Goal: Task Accomplishment & Management: Manage account settings

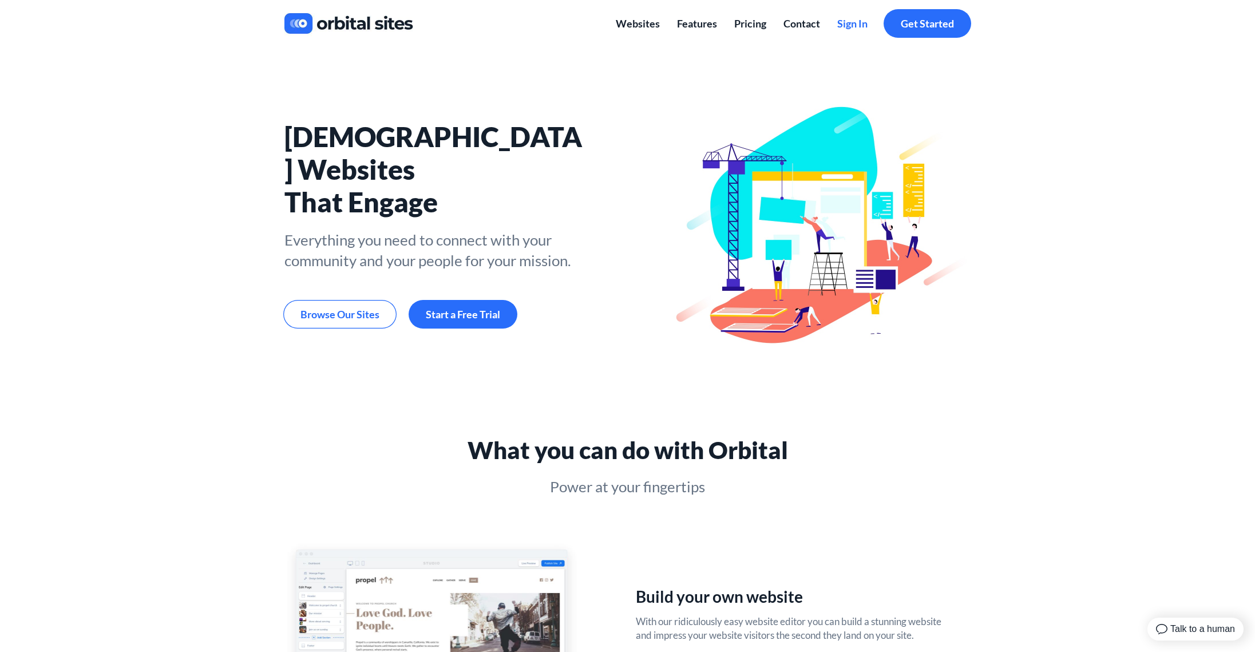
click at [848, 26] on span "Sign In" at bounding box center [852, 23] width 30 height 13
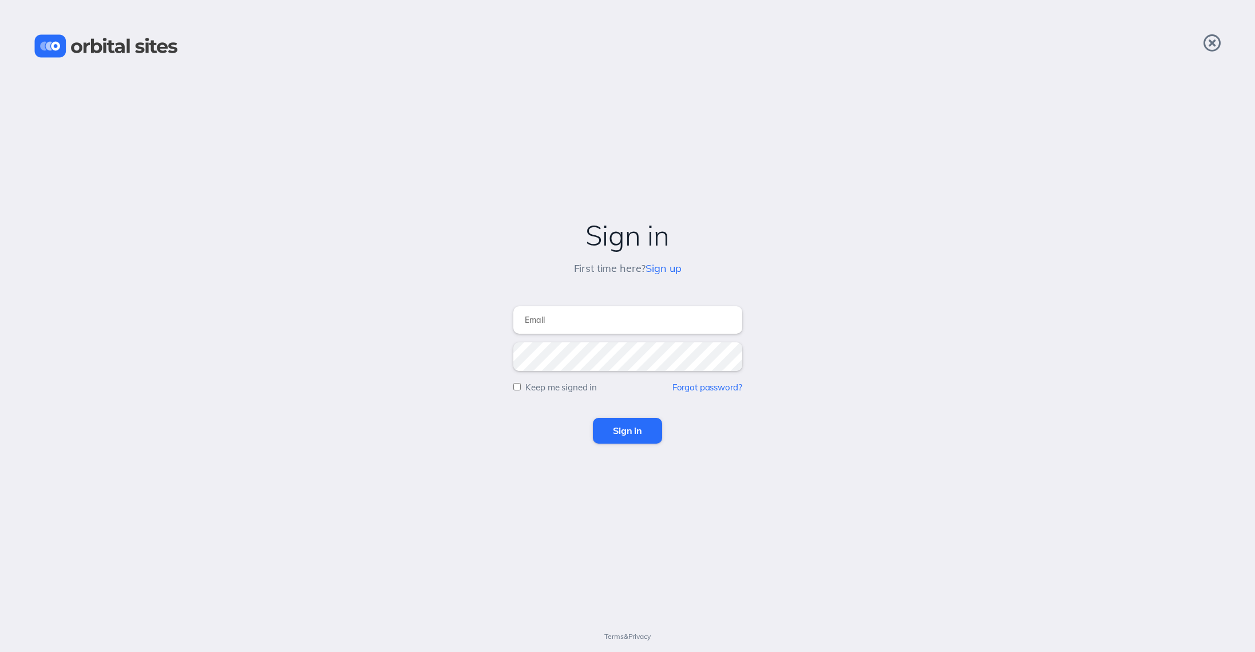
type input "[PERSON_NAME][EMAIL_ADDRESS][DOMAIN_NAME]"
click at [630, 425] on input "Sign in" at bounding box center [627, 430] width 69 height 25
type input "tom@chvrchnsq.org"
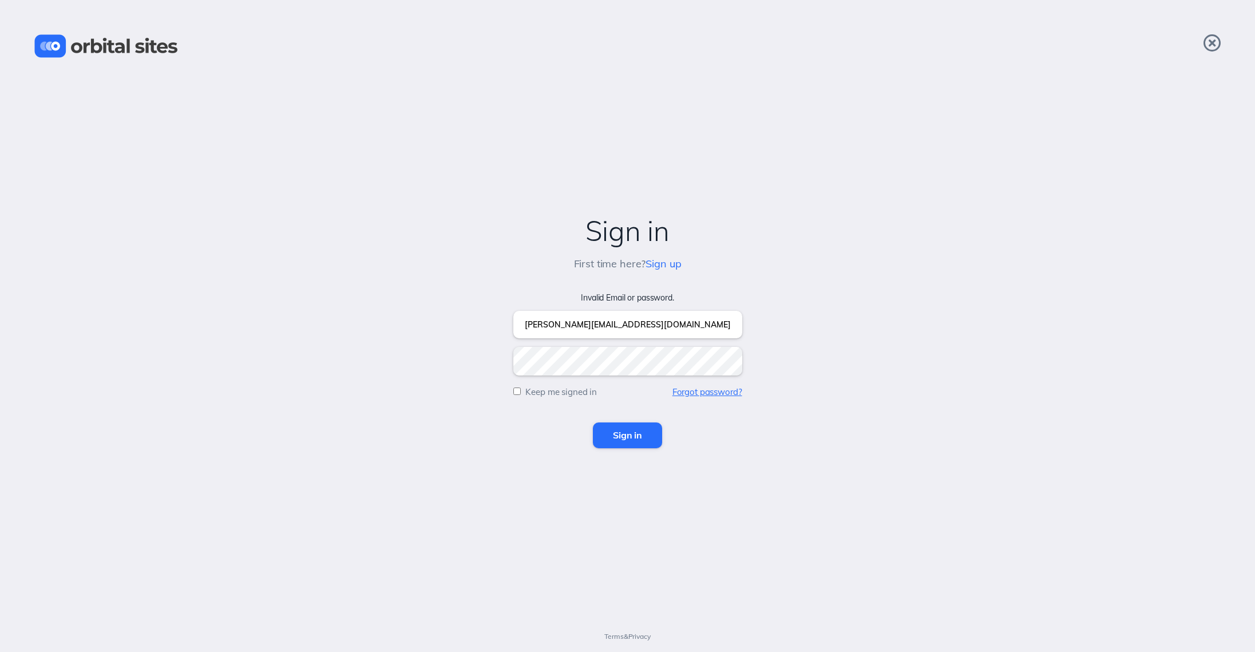
click at [713, 390] on link "Forgot password?" at bounding box center [707, 391] width 70 height 11
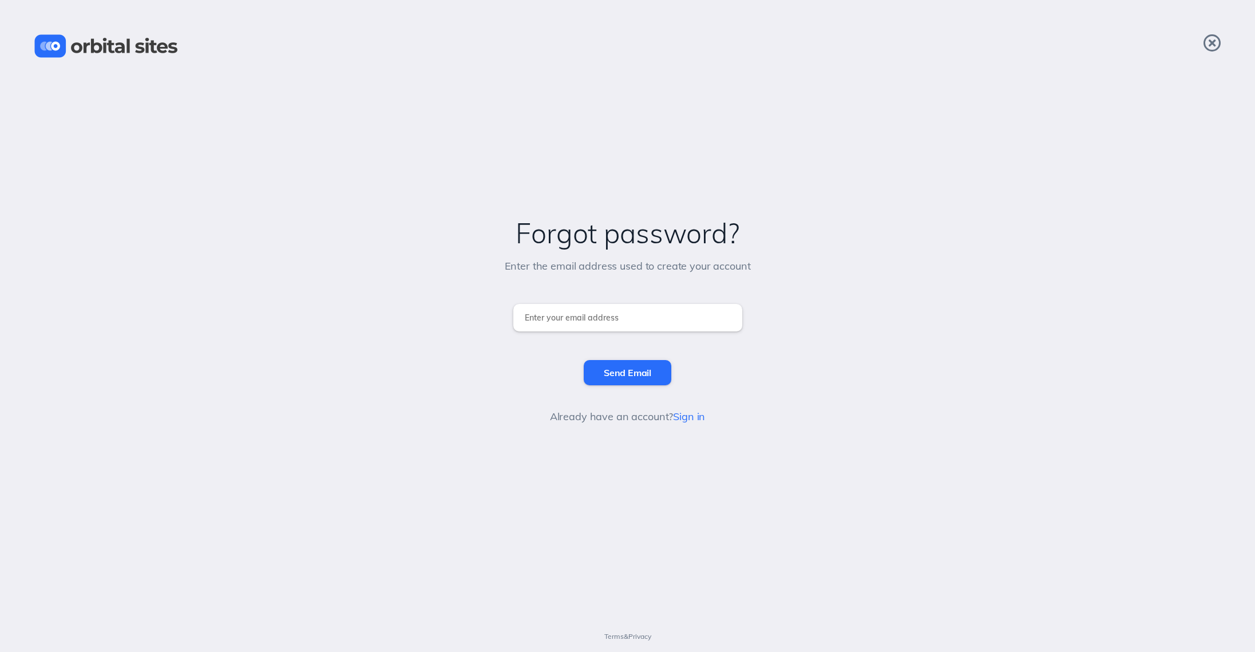
type input "[PERSON_NAME][EMAIL_ADDRESS][DOMAIN_NAME]"
click at [628, 368] on input "Send Email" at bounding box center [628, 372] width 88 height 25
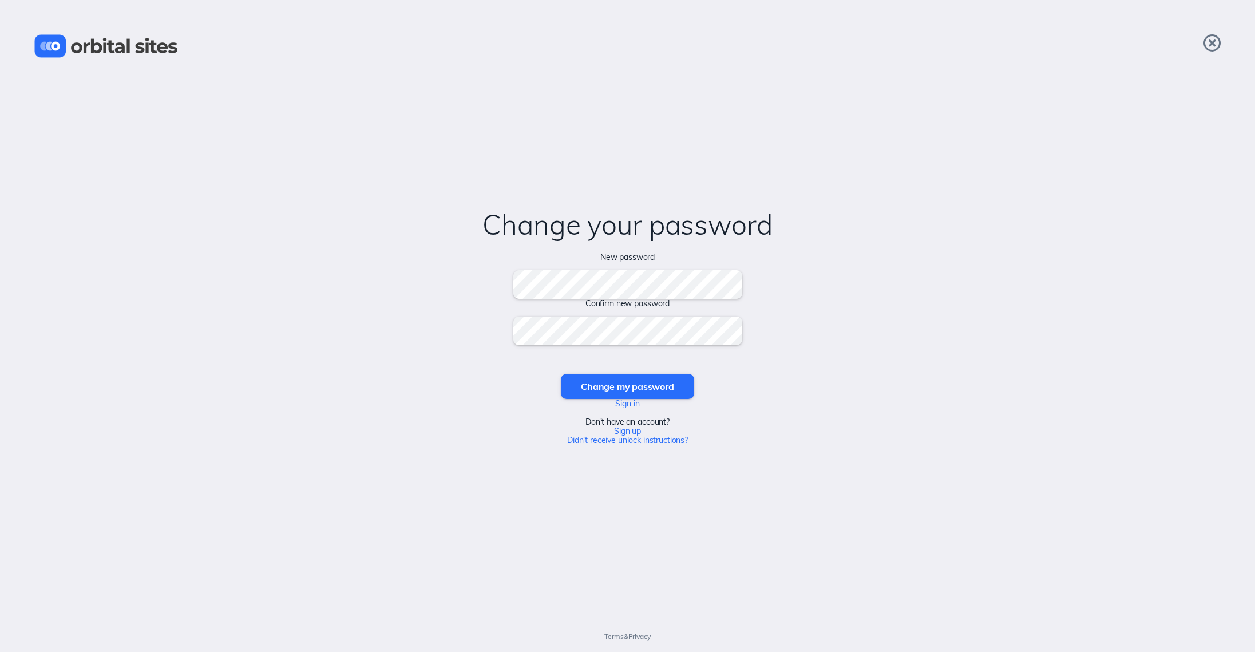
click at [627, 386] on input "Change my password" at bounding box center [627, 386] width 133 height 25
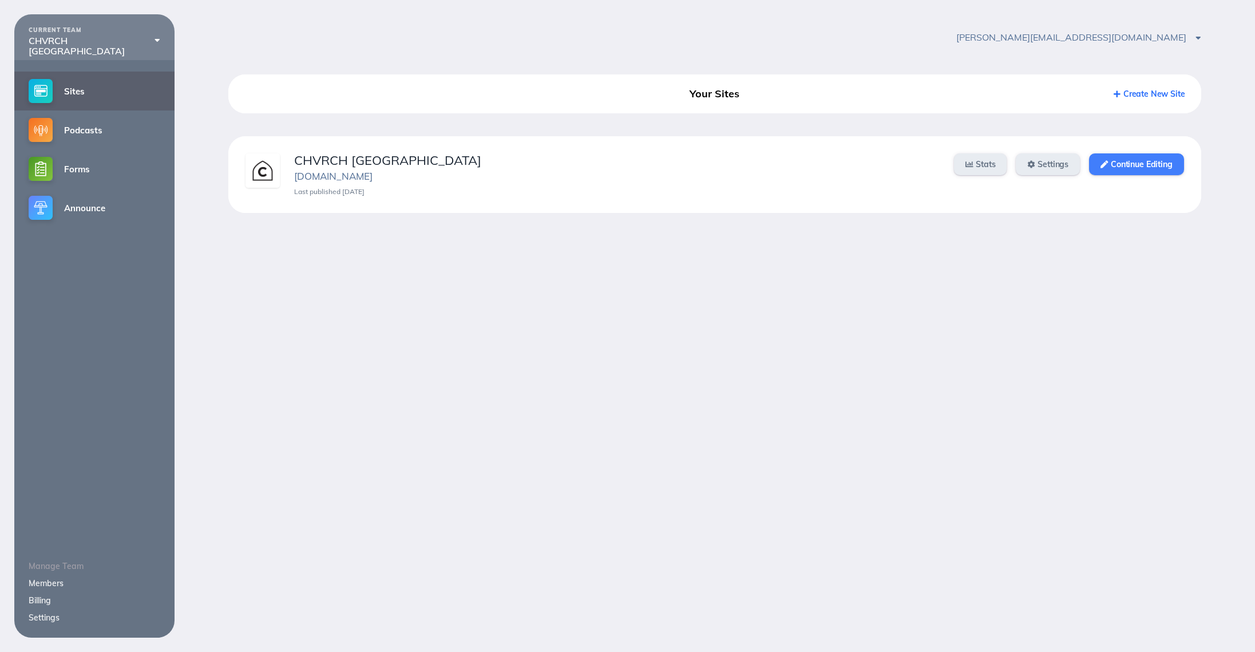
click at [1135, 156] on link "Continue Editing" at bounding box center [1136, 164] width 94 height 22
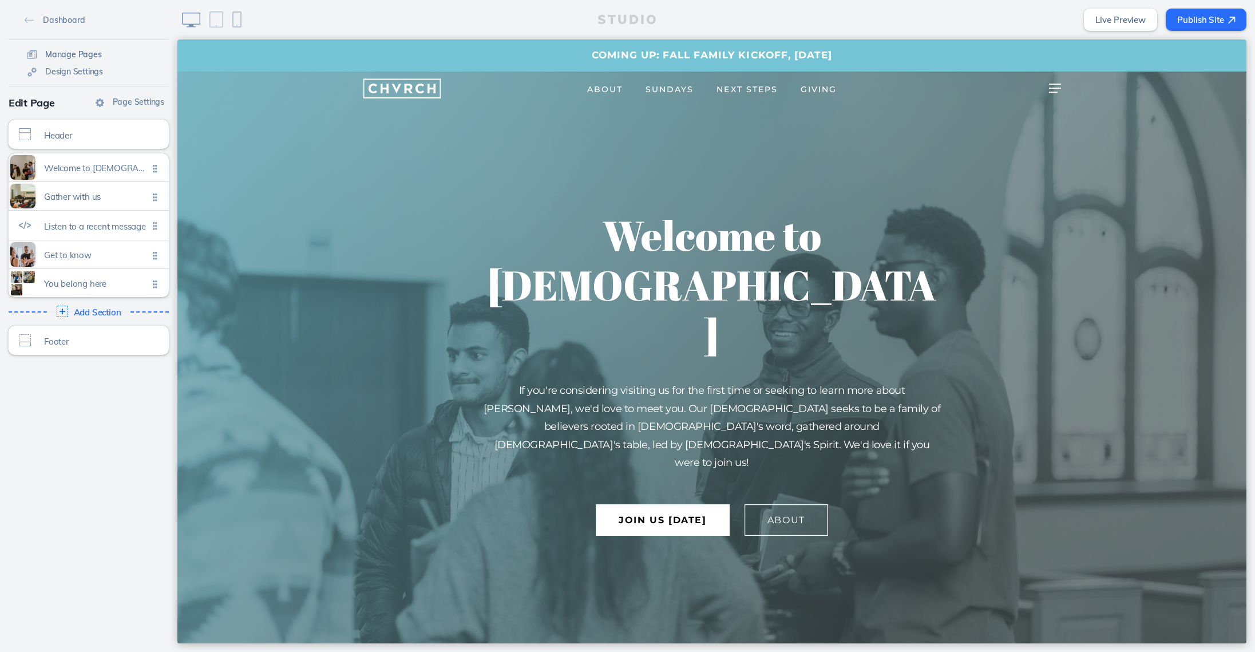
click at [70, 51] on span "Manage Pages" at bounding box center [73, 54] width 57 height 10
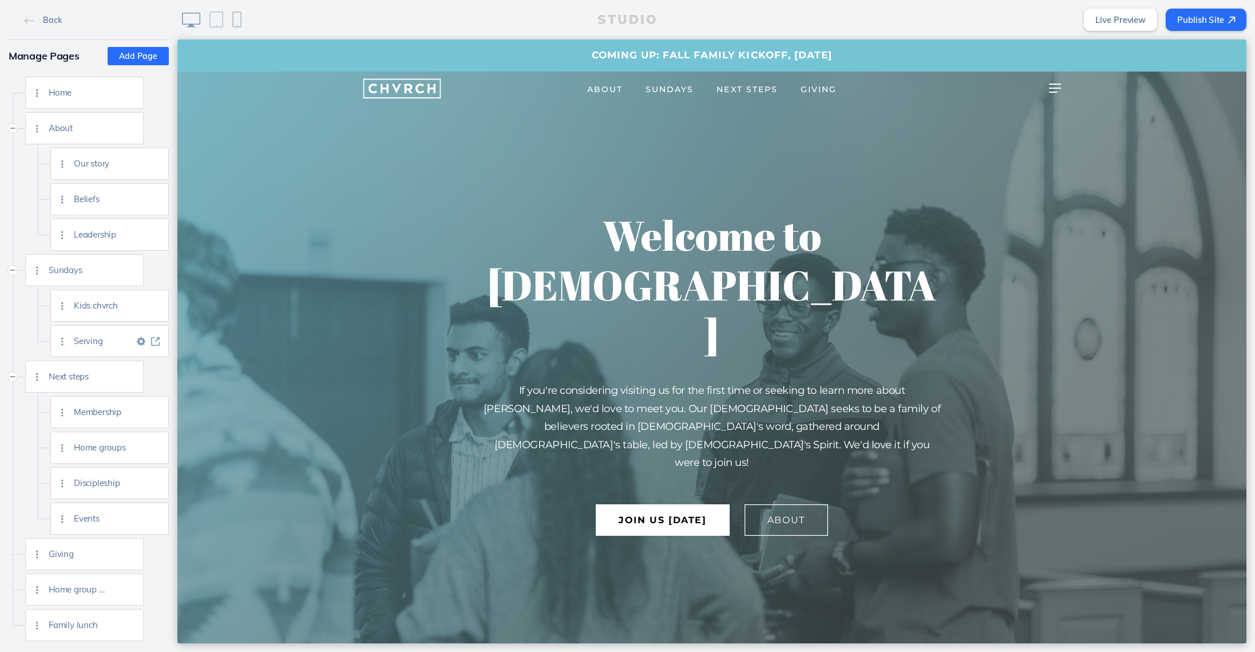
click at [120, 344] on span "Serving" at bounding box center [104, 341] width 60 height 10
click at [160, 338] on link at bounding box center [155, 341] width 14 height 9
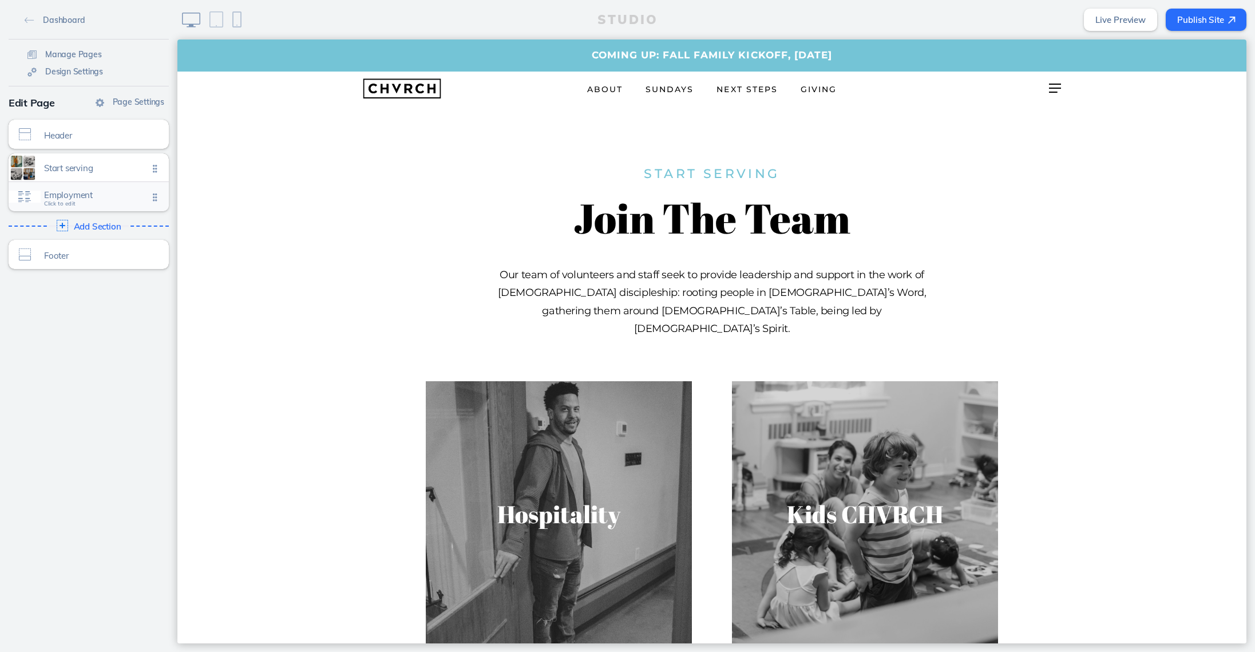
click at [111, 201] on span "Employment Click to edit" at bounding box center [96, 198] width 104 height 10
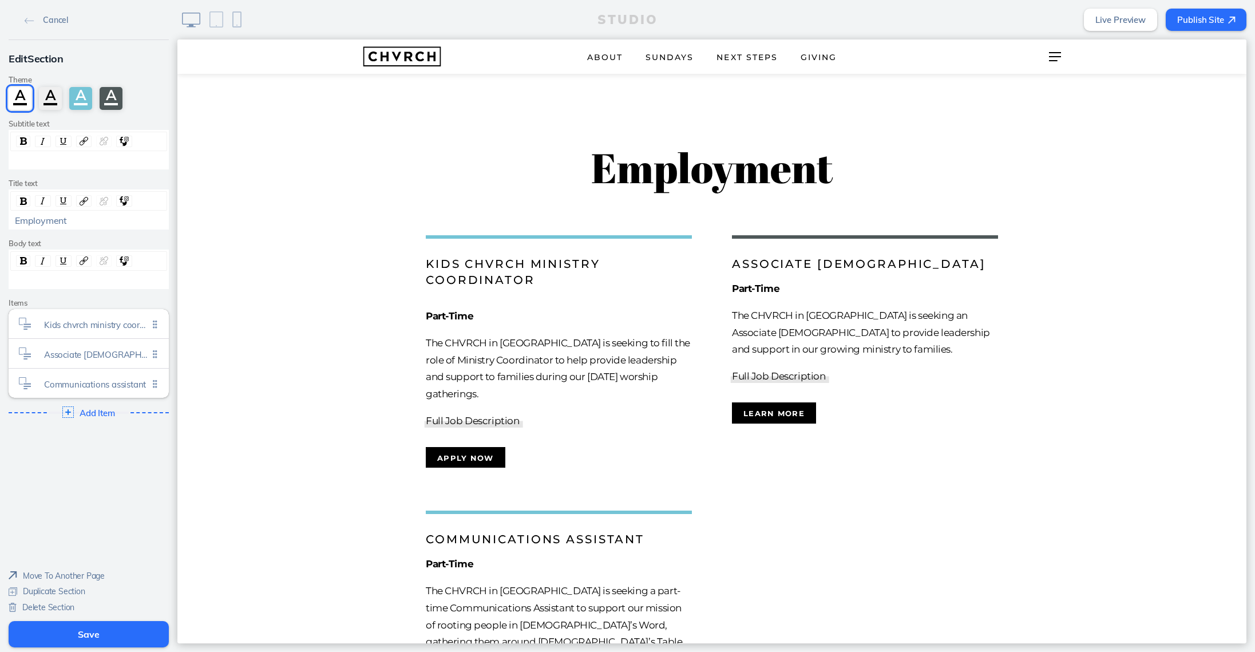
scroll to position [925, 0]
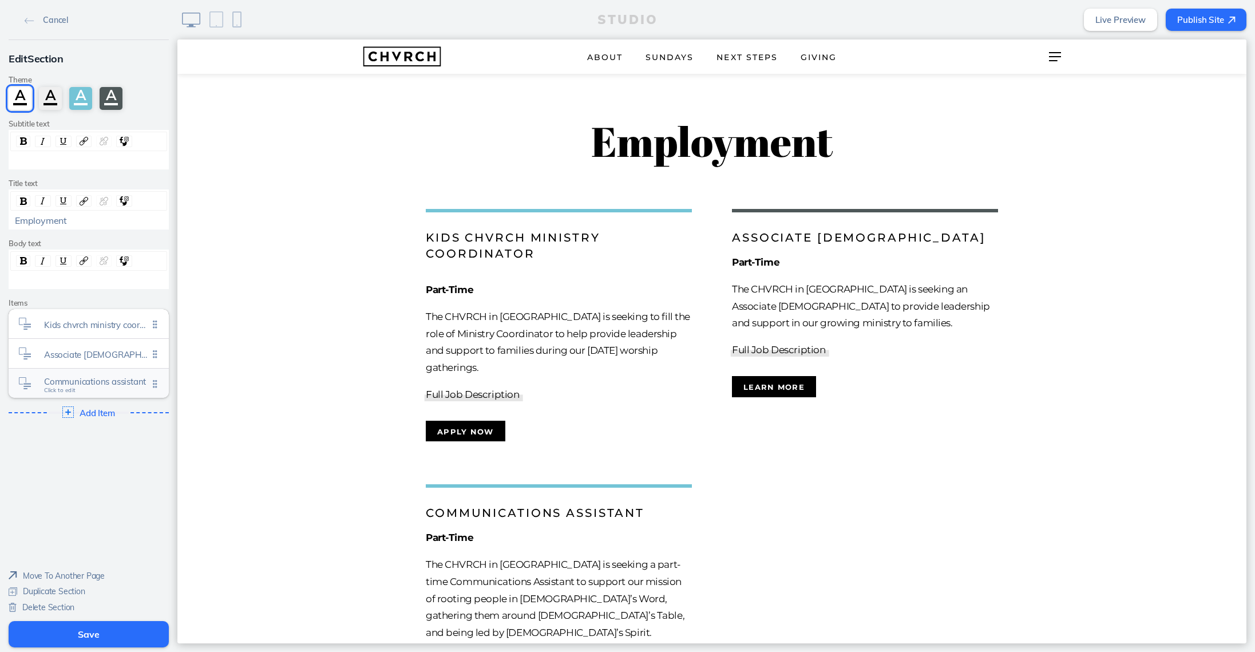
click at [122, 378] on span "Communications assistant" at bounding box center [96, 381] width 104 height 10
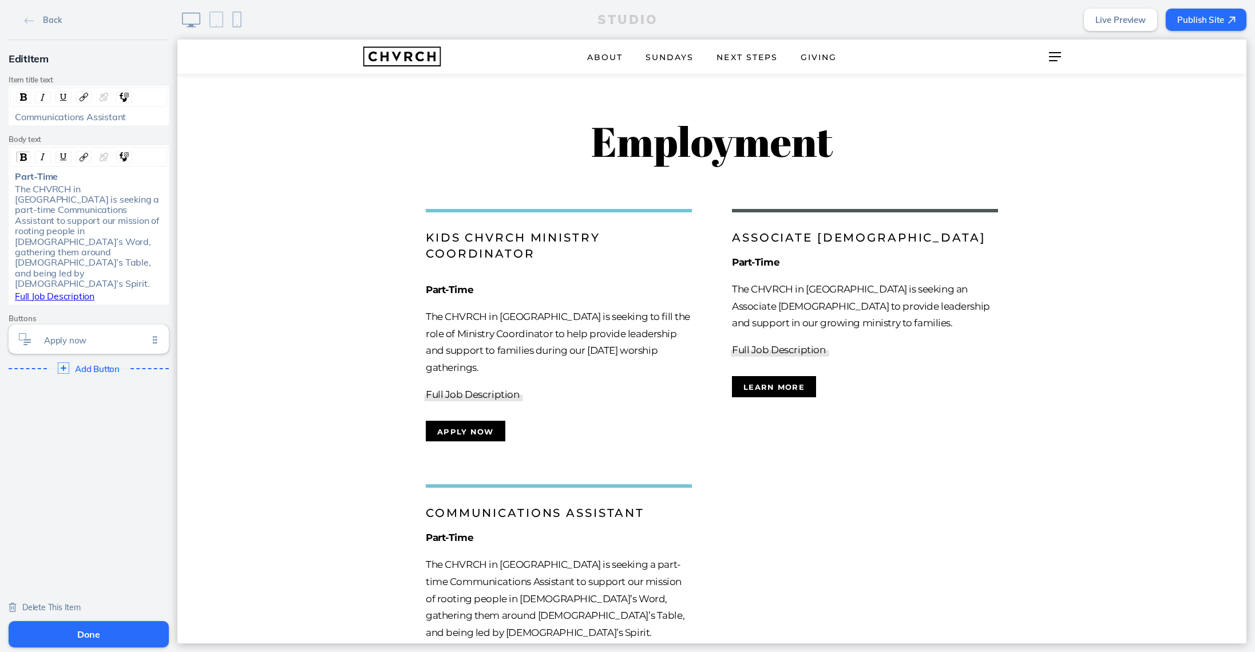
scroll to position [0, 0]
click at [31, 19] on img at bounding box center [30, 21] width 10 height 6
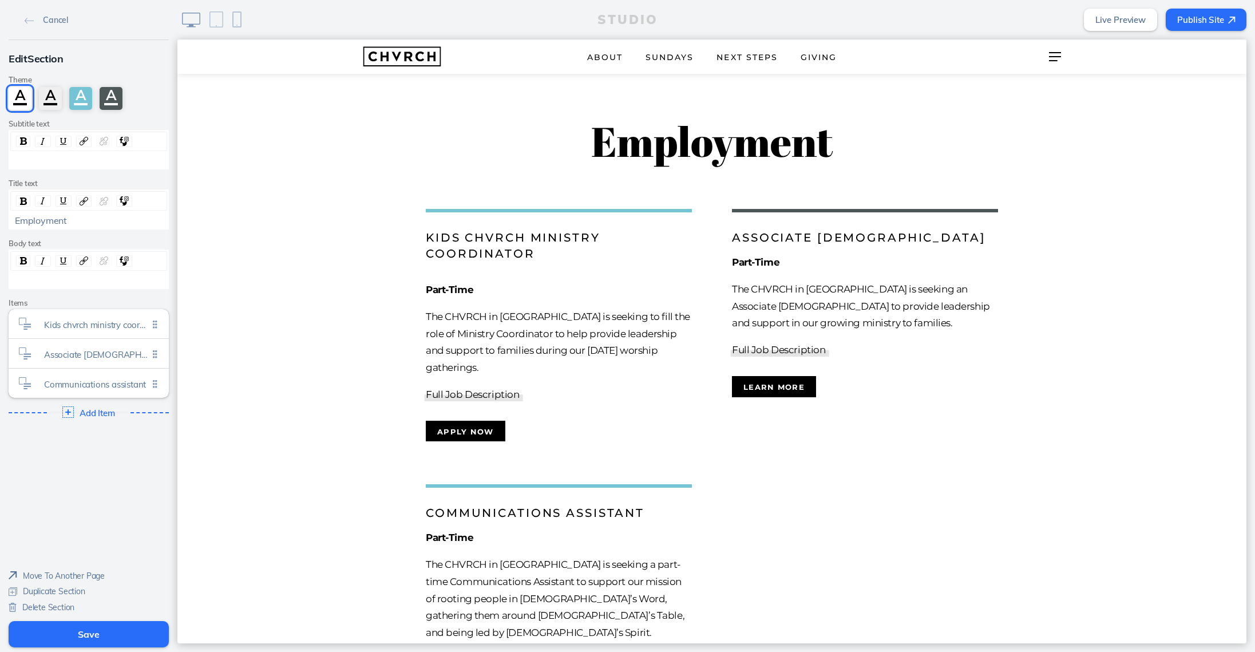
click at [154, 379] on ul "Kids chvrch ministry coordinator Click to edit Associate pastor Click to edit C…" at bounding box center [89, 353] width 160 height 89
click at [142, 368] on div "Communications assistant Click to edit" at bounding box center [89, 382] width 160 height 29
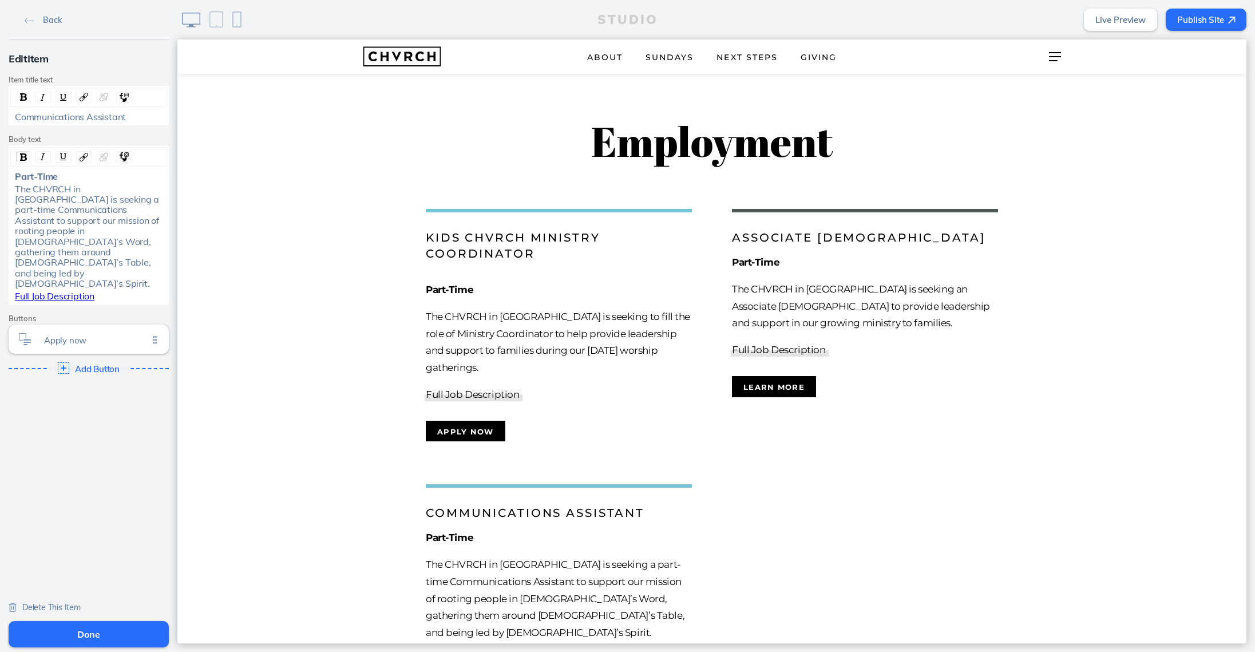
click at [51, 608] on span "Delete This Item" at bounding box center [51, 607] width 58 height 10
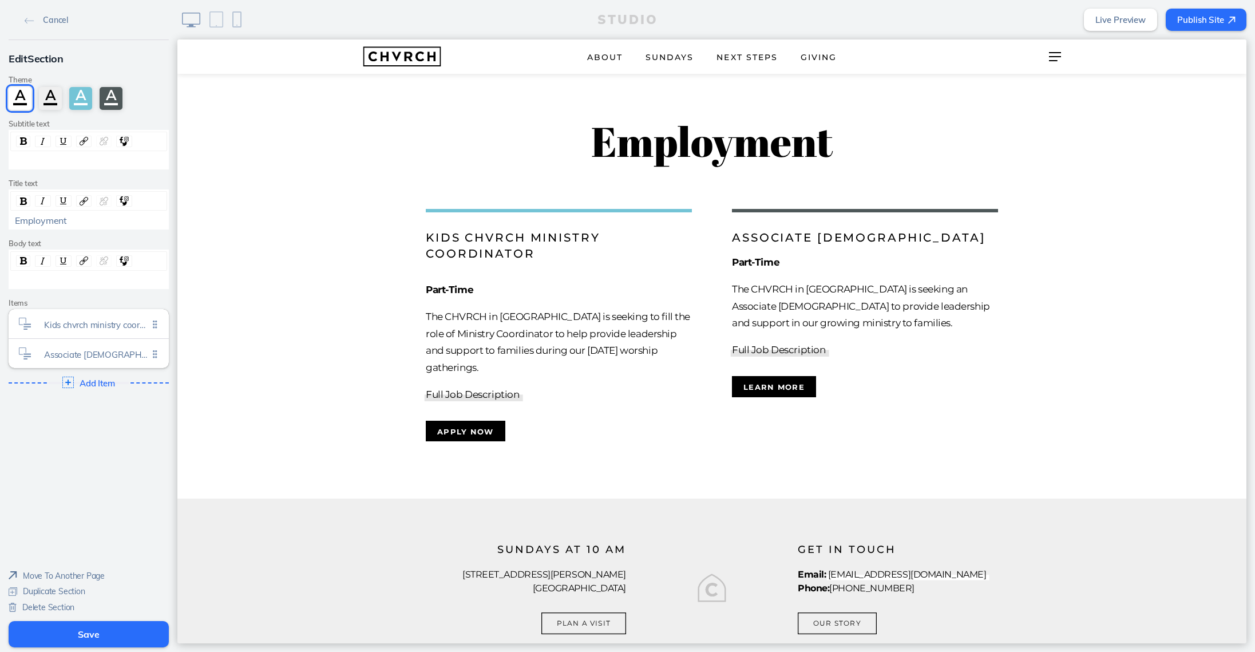
click at [92, 465] on div "Cancel Edit Section Theme A A A A Subtitle text Title text Employment Body text…" at bounding box center [88, 308] width 177 height 617
click at [84, 633] on button "Save" at bounding box center [89, 634] width 160 height 26
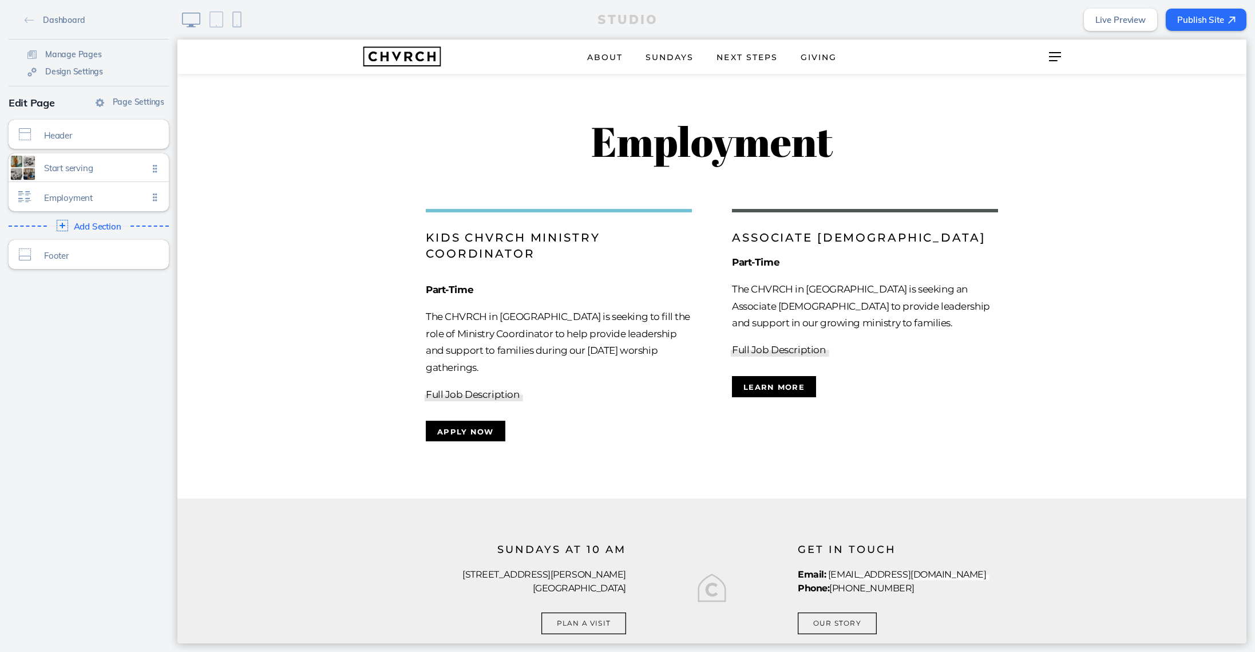
click at [1184, 18] on button "Publish Site" at bounding box center [1205, 20] width 81 height 22
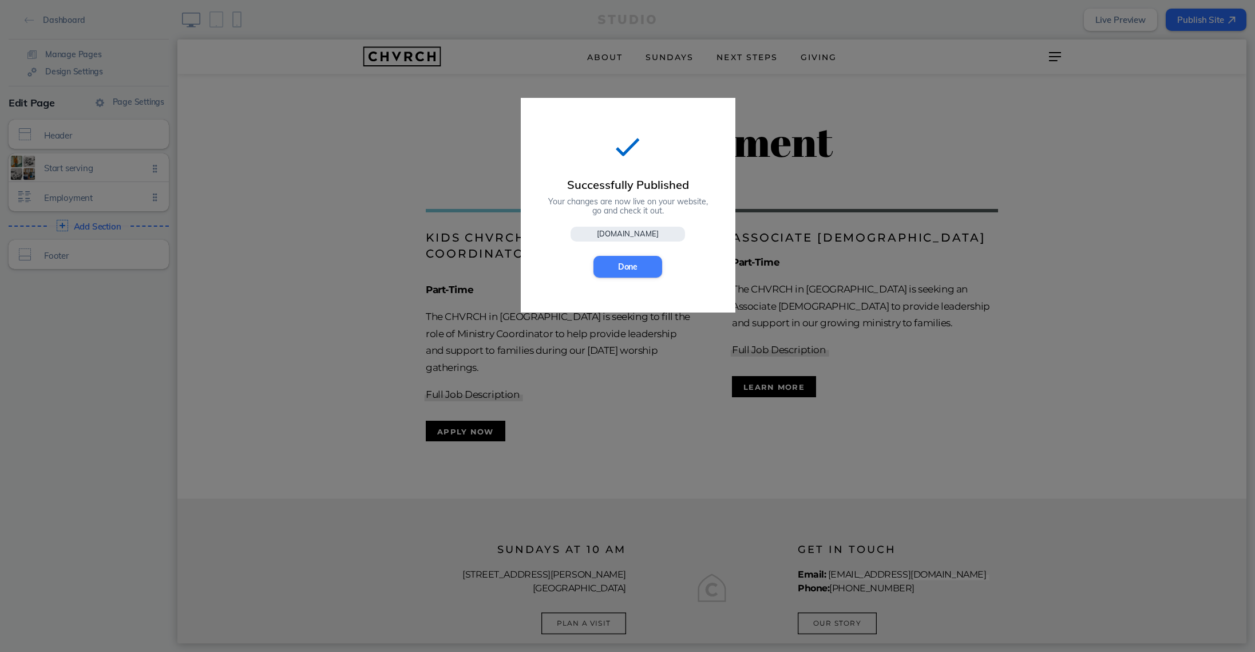
click at [648, 265] on button "Done" at bounding box center [627, 267] width 69 height 22
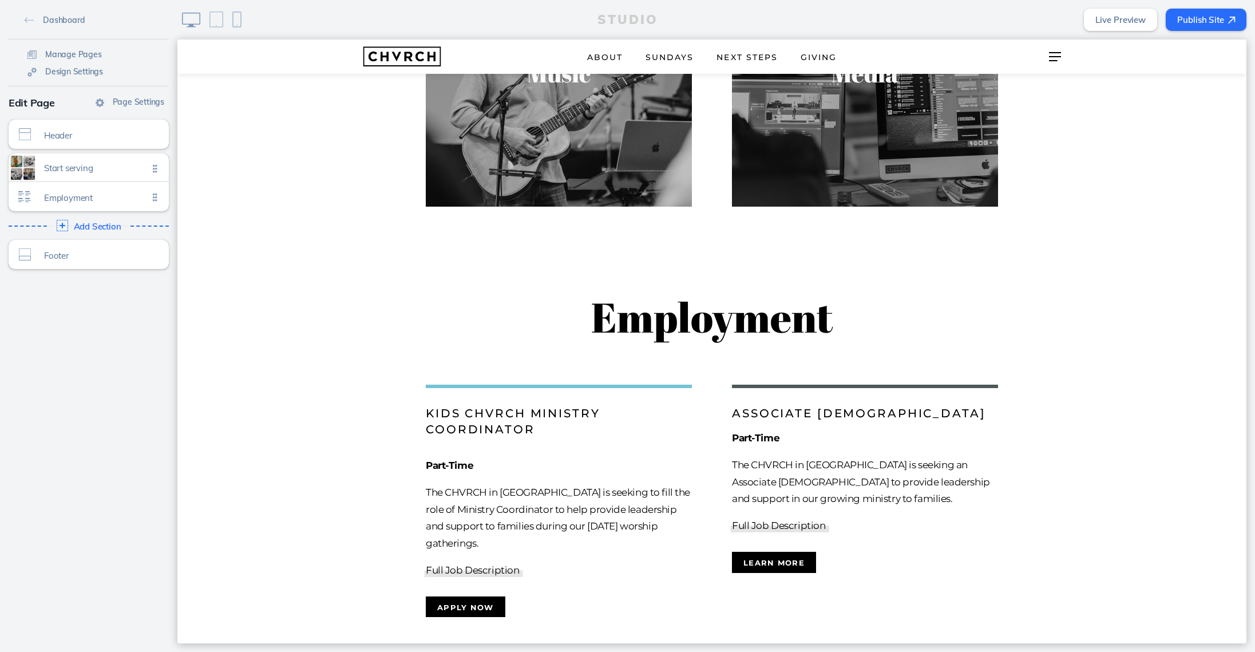
scroll to position [633, 0]
